Goal: Information Seeking & Learning: Learn about a topic

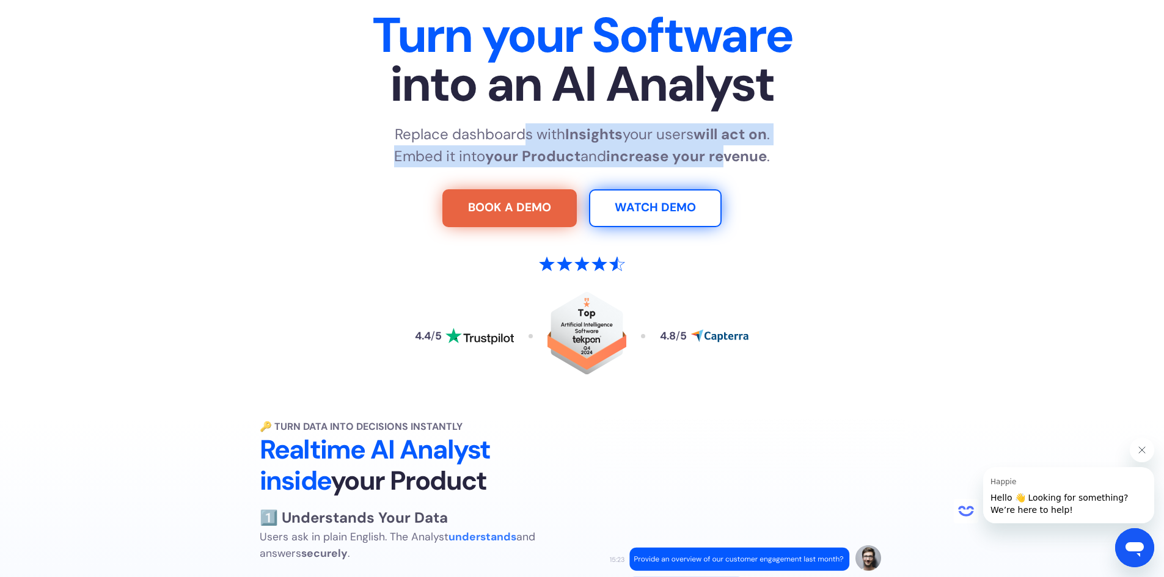
drag, startPoint x: 516, startPoint y: 136, endPoint x: 727, endPoint y: 166, distance: 212.9
click at [727, 166] on p "Replace dashboards with Insights your users will act on . Embed it into your Pr…" at bounding box center [582, 145] width 376 height 44
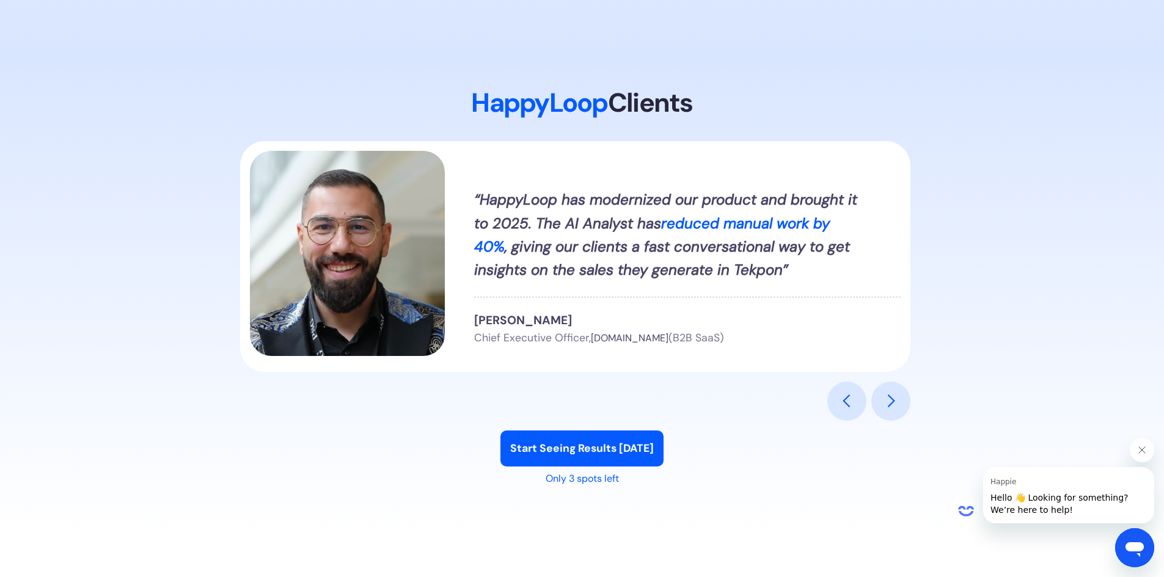
scroll to position [1466, 0]
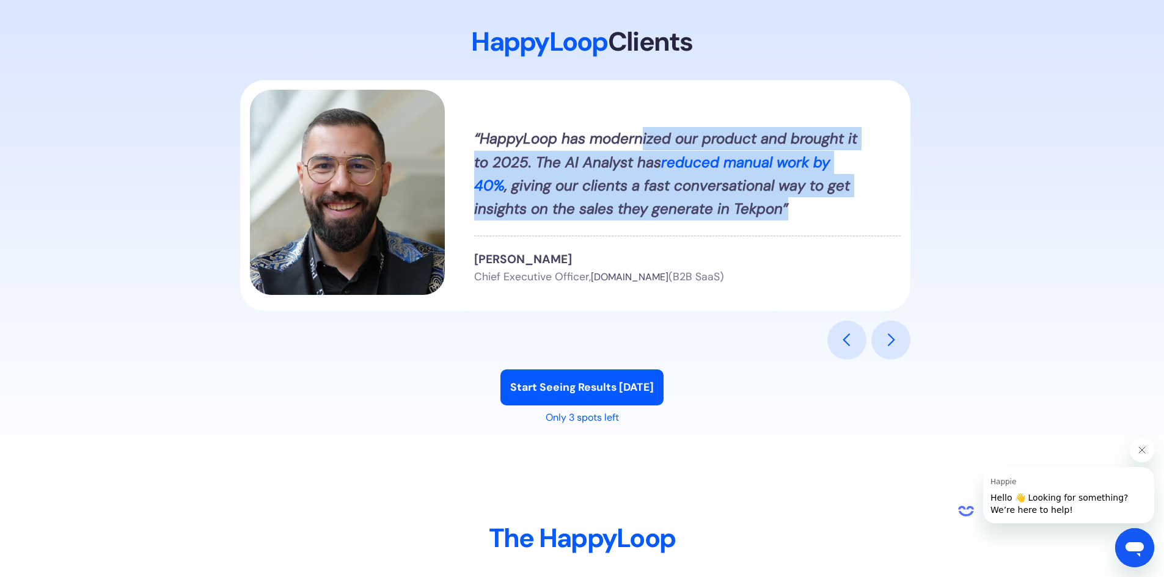
drag, startPoint x: 643, startPoint y: 140, endPoint x: 823, endPoint y: 204, distance: 191.9
click at [823, 204] on div "“HappyLoop has modernized our product and brought it to 2025. The AI Analyst ha…" at bounding box center [669, 174] width 391 height 94
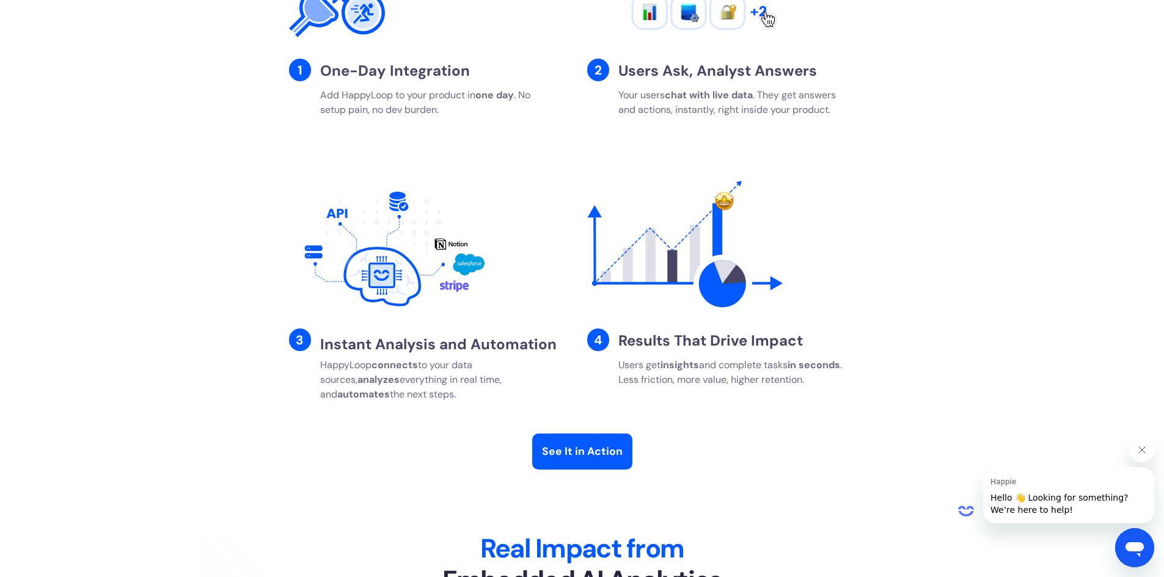
scroll to position [2077, 0]
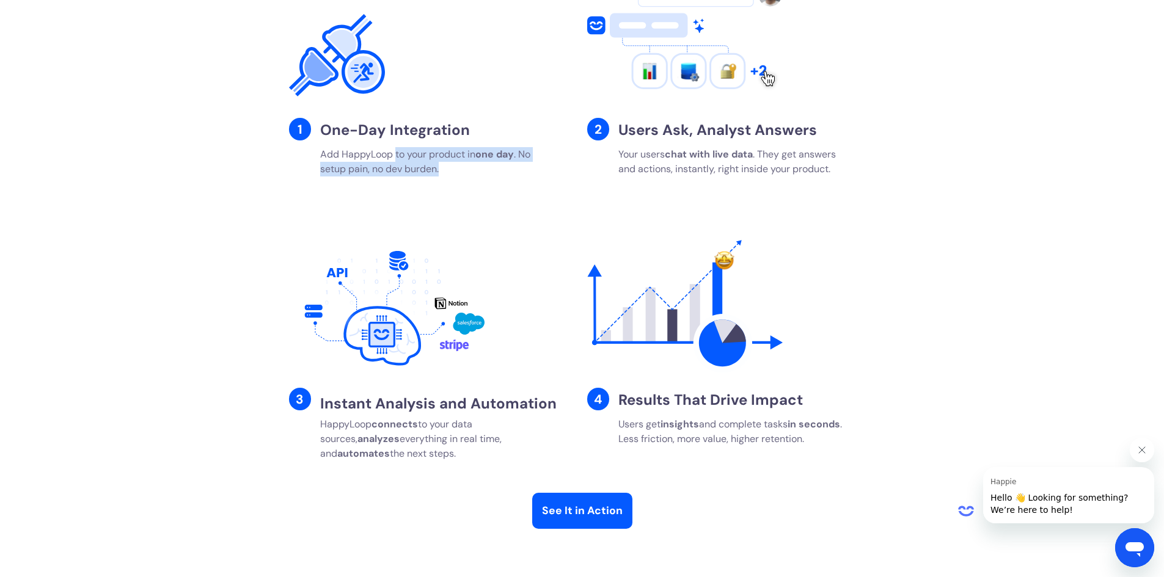
drag, startPoint x: 395, startPoint y: 153, endPoint x: 513, endPoint y: 163, distance: 117.7
click at [505, 165] on p "Add HappyLoop to your product [DATE] . No setup pain, no dev burden." at bounding box center [437, 161] width 235 height 29
click at [681, 136] on strong "Users Ask, Analyst Answers" at bounding box center [717, 129] width 199 height 19
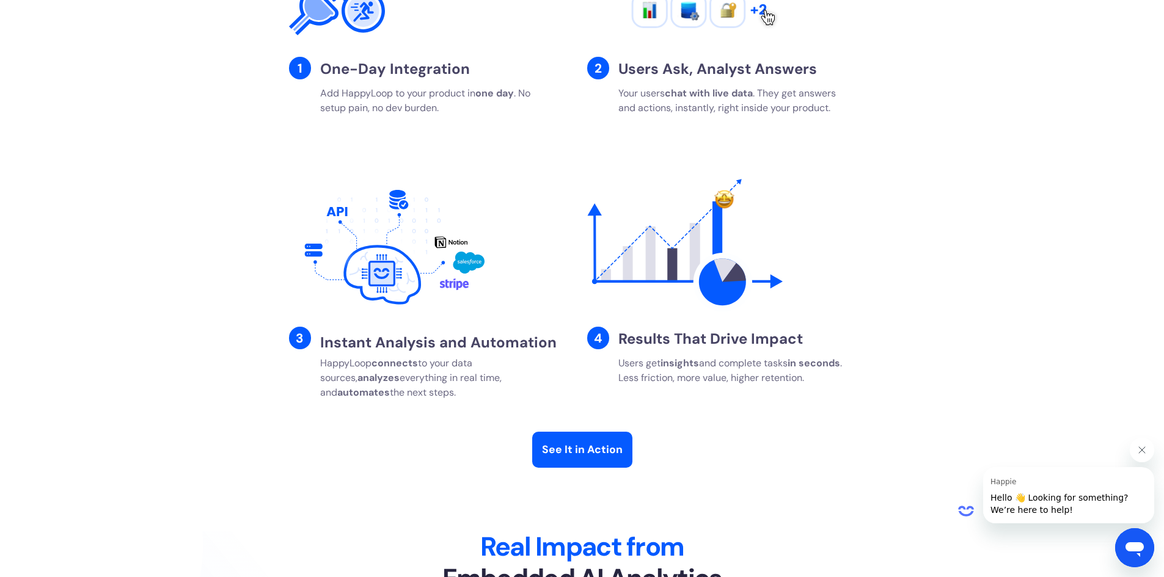
scroll to position [2199, 0]
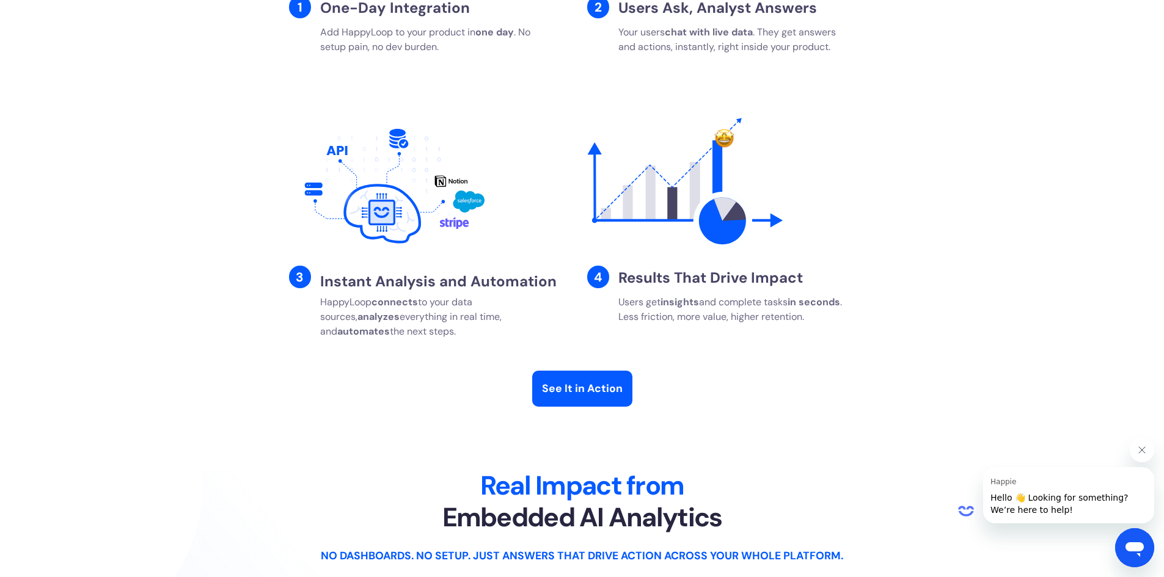
drag, startPoint x: 374, startPoint y: 300, endPoint x: 443, endPoint y: 329, distance: 74.8
click at [443, 329] on p "HappyLoop connects to your data sources, analyzes everything in real time, and …" at bounding box center [437, 317] width 235 height 44
click at [685, 296] on strong "insights" at bounding box center [679, 302] width 38 height 13
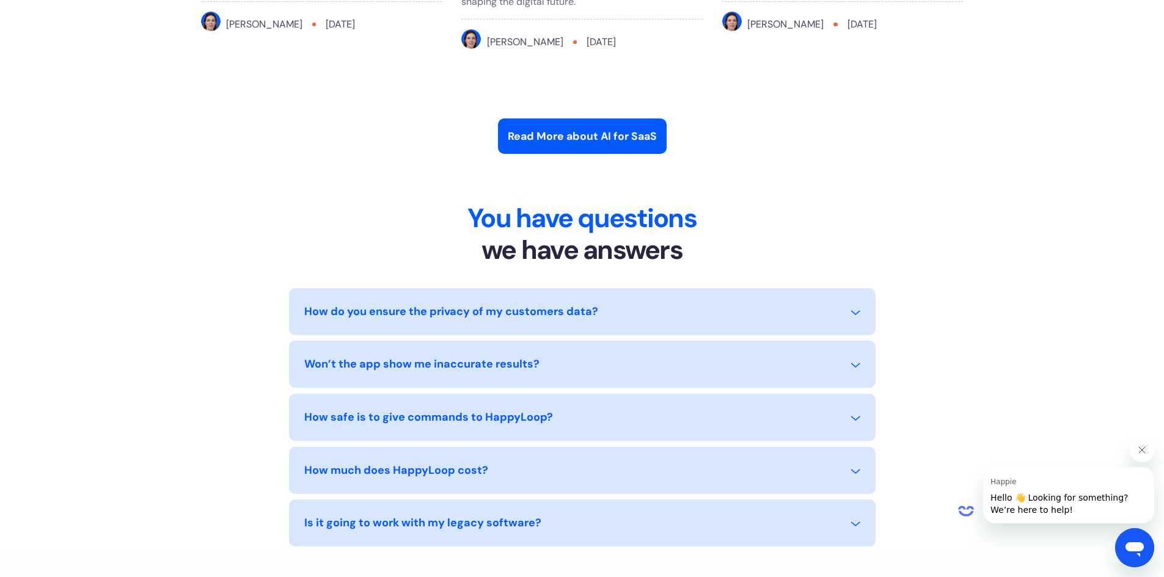
scroll to position [5315, 0]
